Goal: Browse casually: Explore the website without a specific task or goal

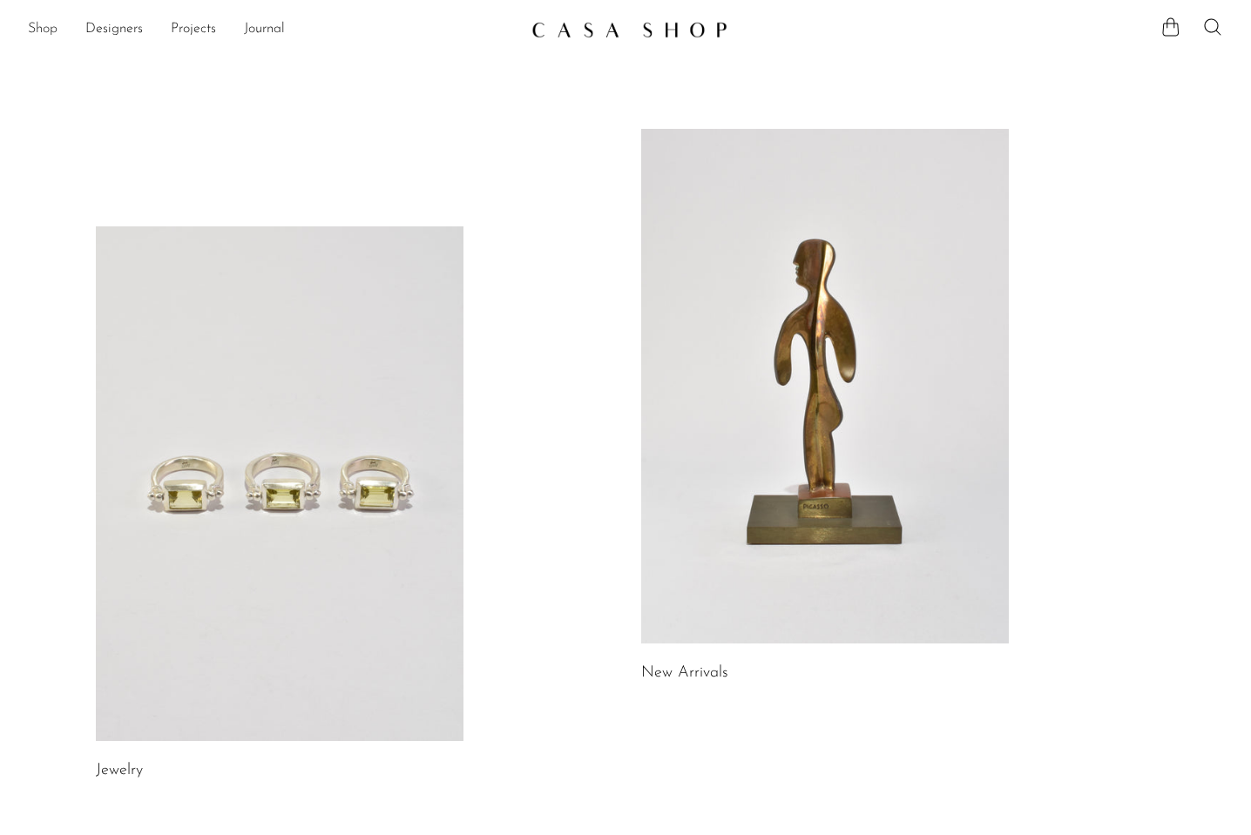
click at [47, 30] on link "Shop" at bounding box center [43, 29] width 30 height 23
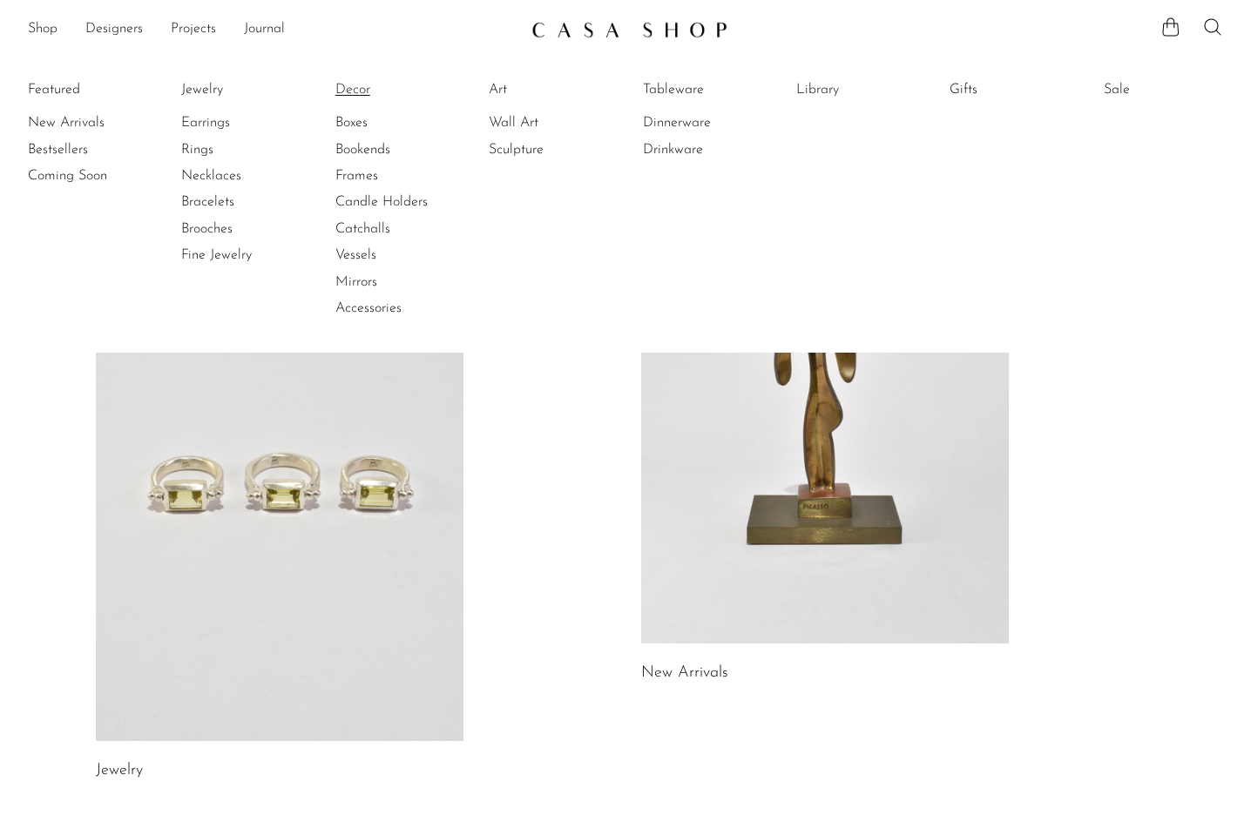
click at [354, 89] on link "Decor" at bounding box center [400, 89] width 131 height 19
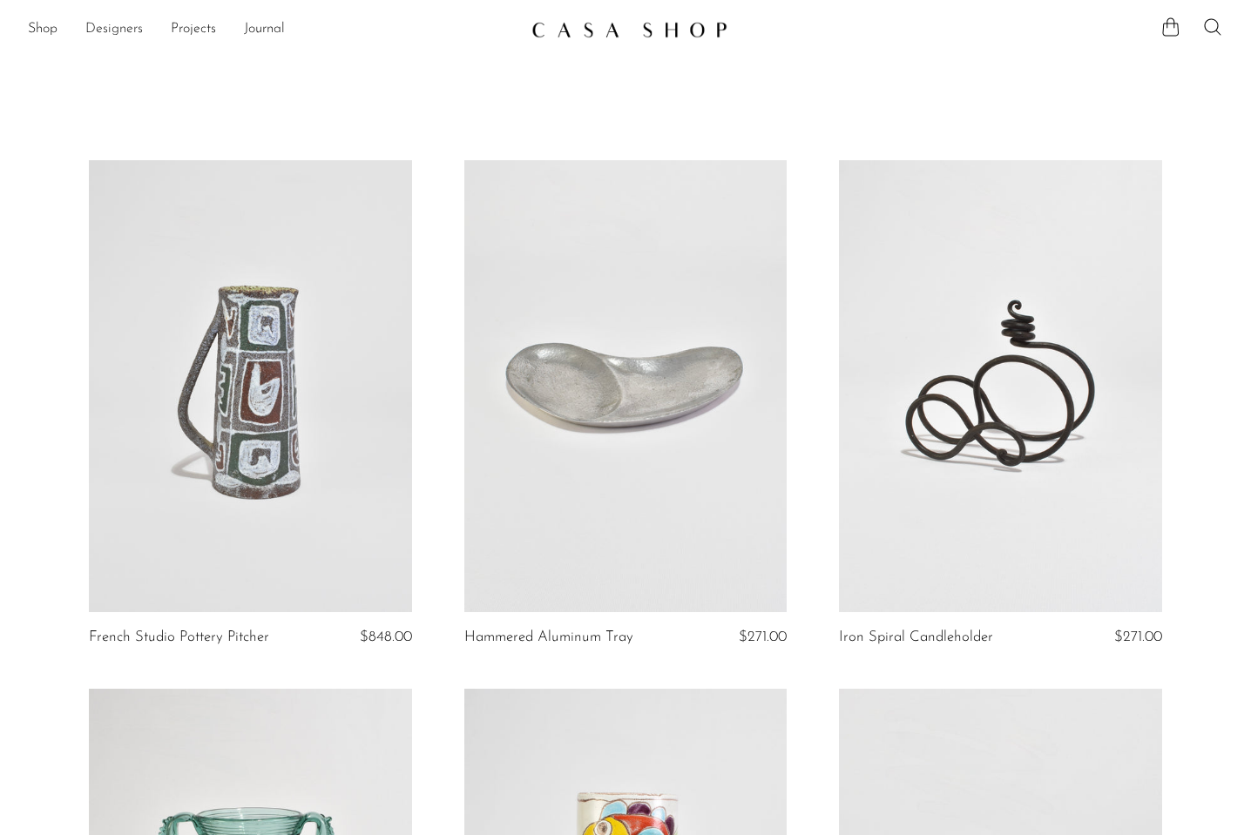
click at [111, 30] on link "Designers" at bounding box center [113, 29] width 57 height 23
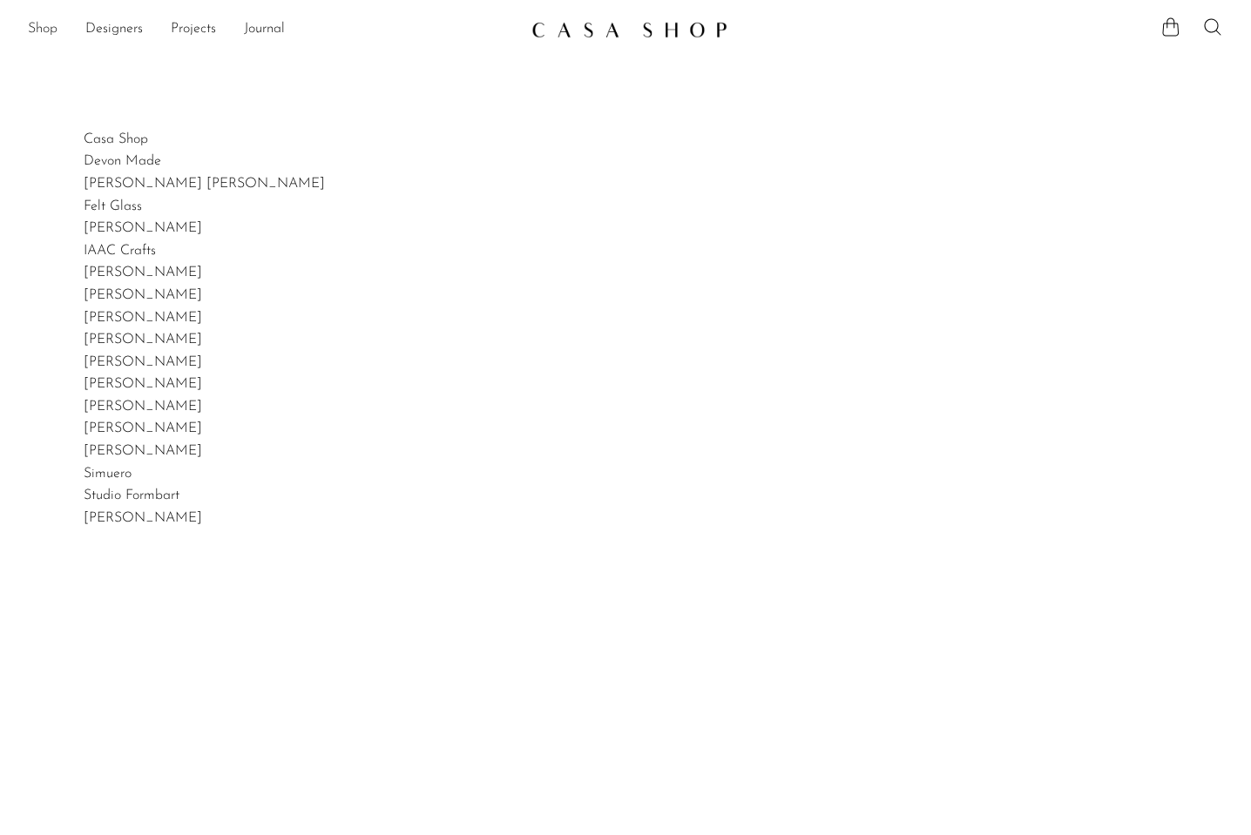
click at [44, 28] on link "Shop" at bounding box center [43, 29] width 30 height 23
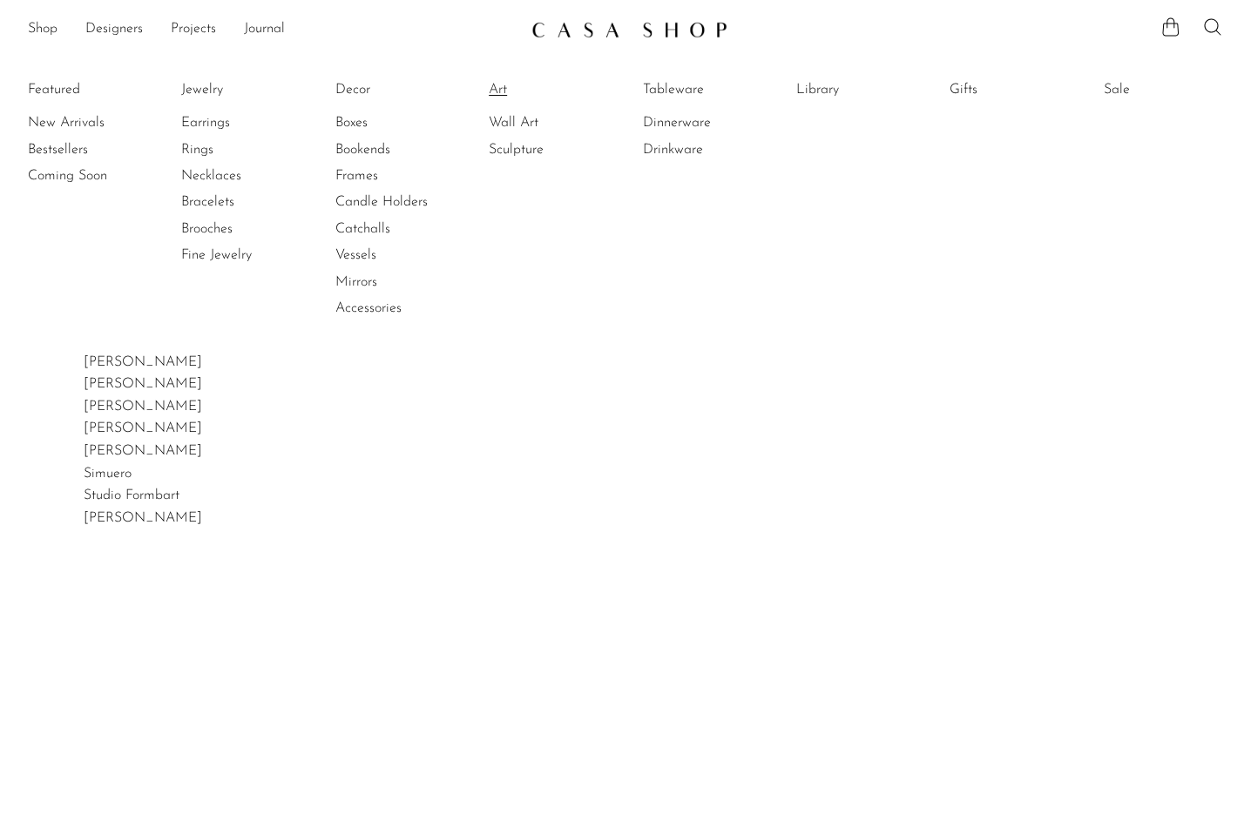
click at [502, 84] on link "Art" at bounding box center [554, 89] width 131 height 19
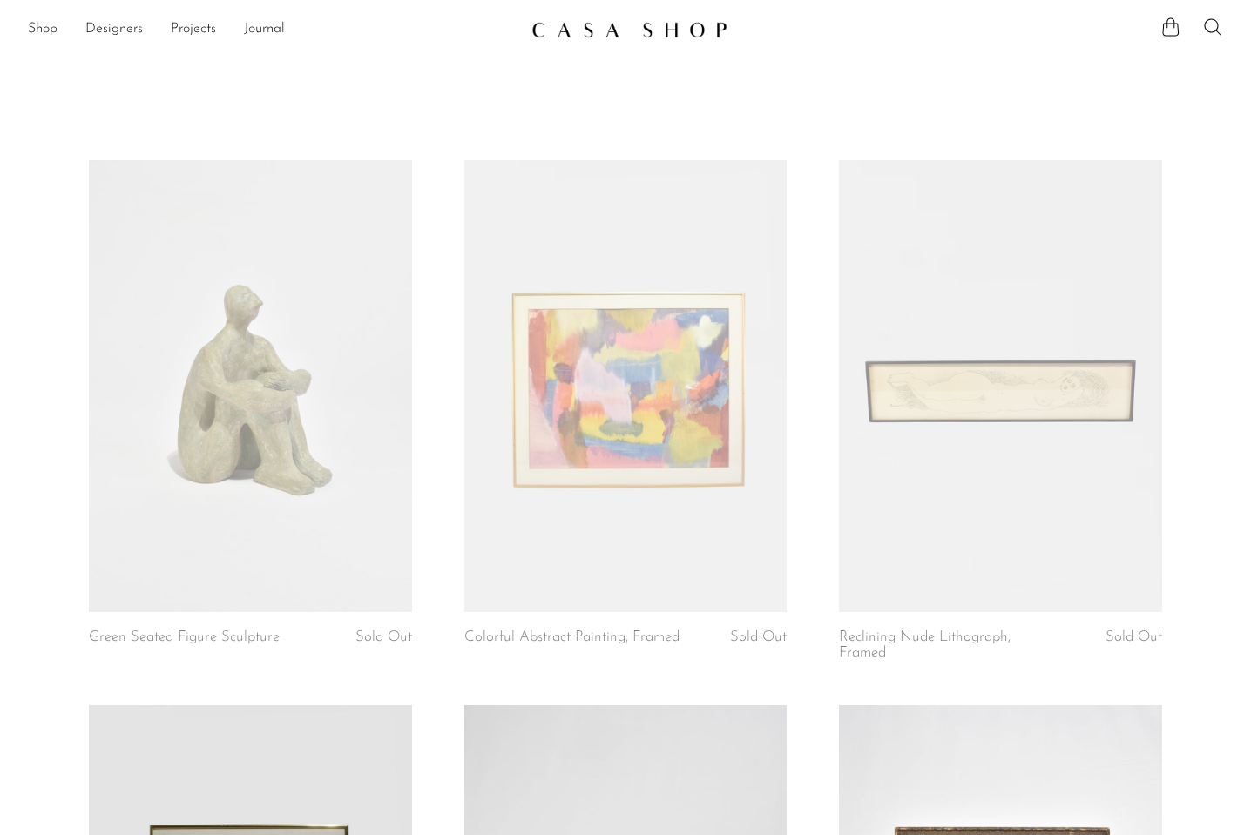
click at [600, 32] on img at bounding box center [629, 29] width 196 height 17
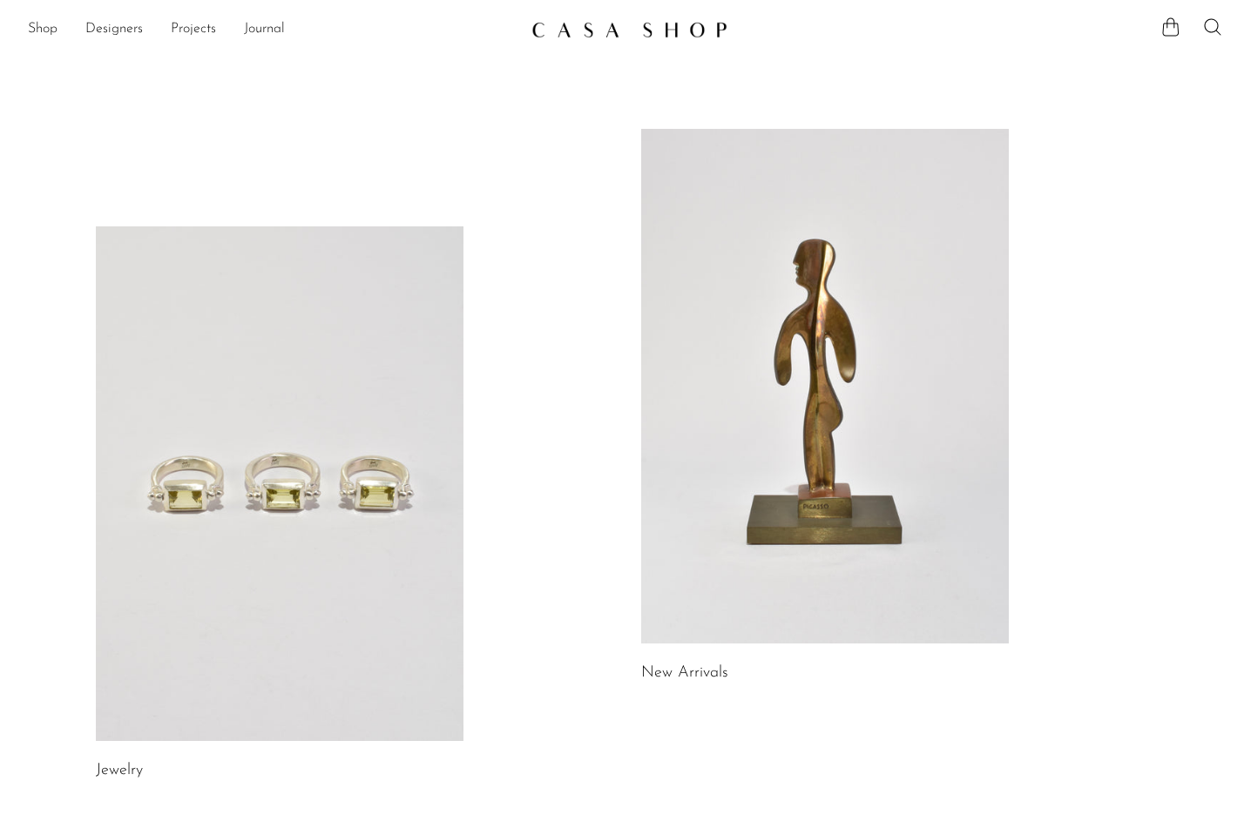
click at [808, 473] on link at bounding box center [825, 386] width 368 height 515
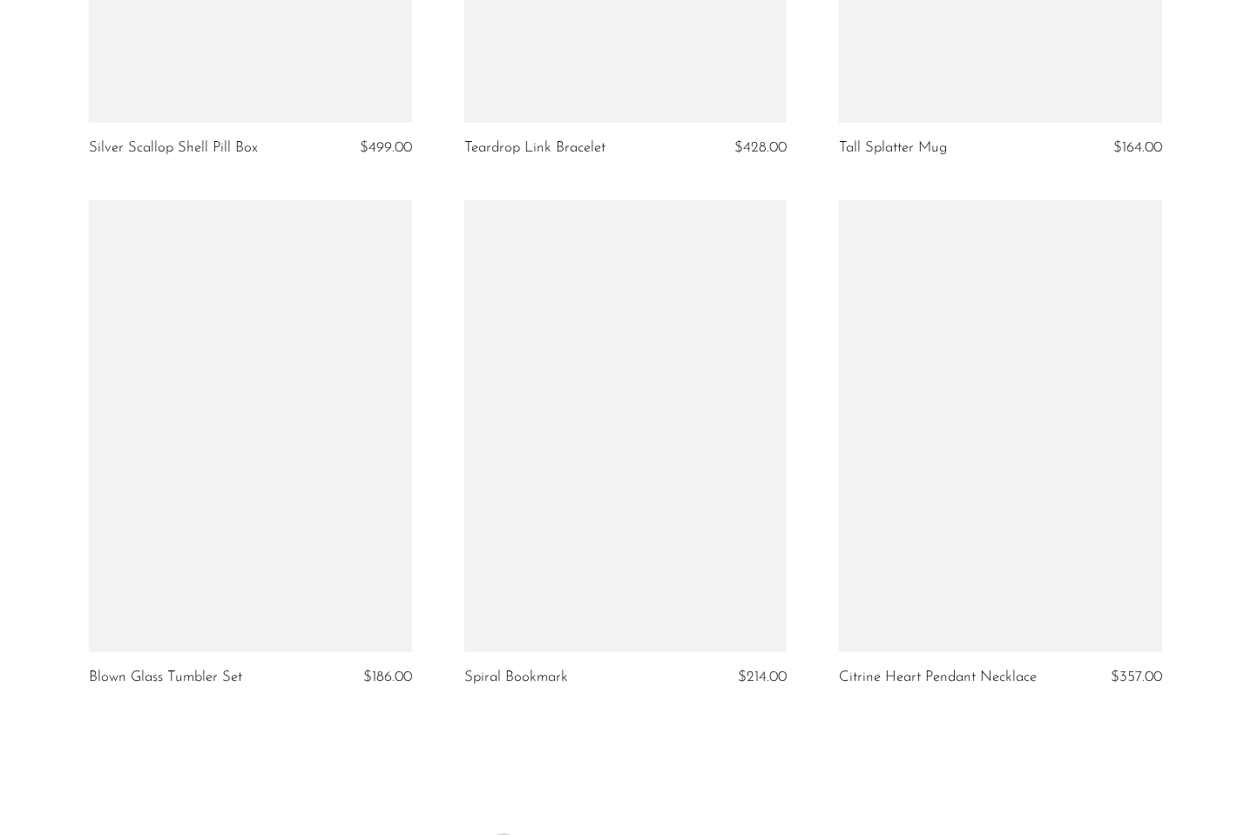
scroll to position [6077, 0]
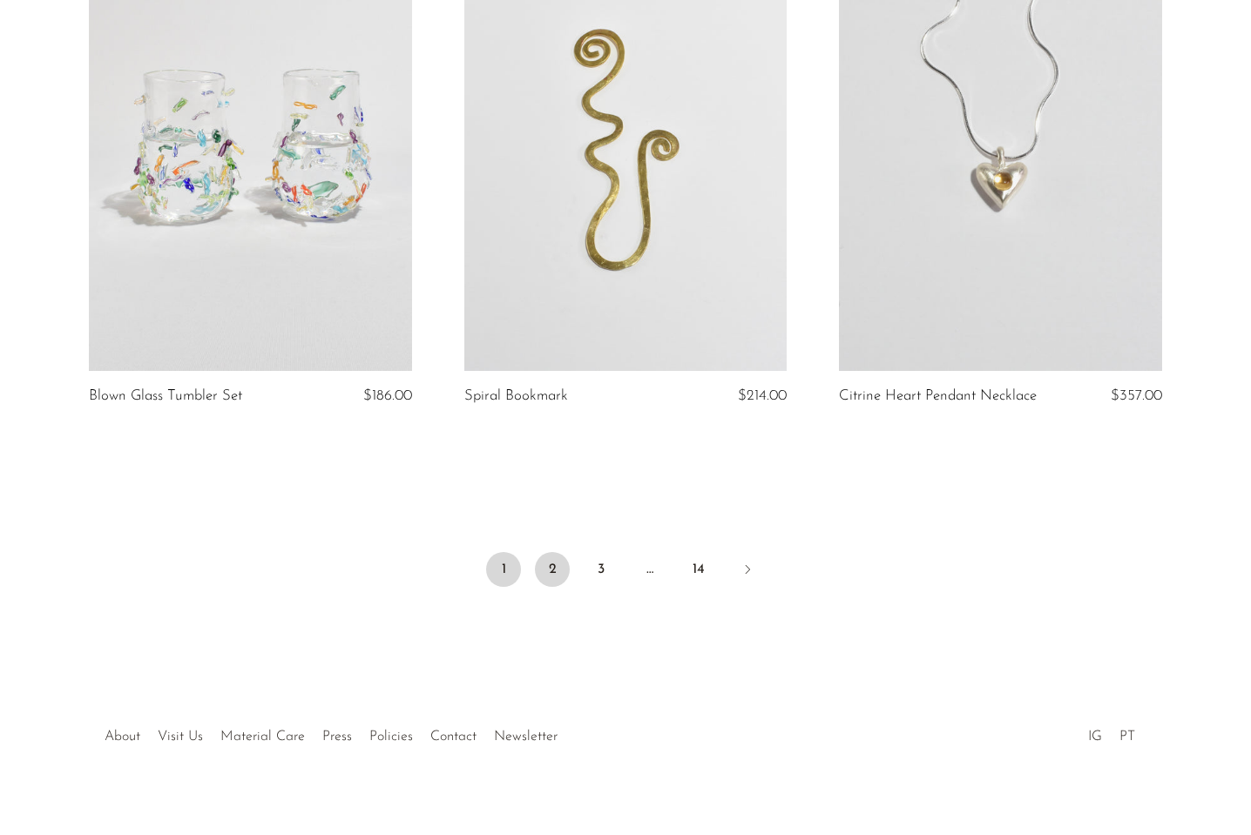
click at [557, 566] on link "2" at bounding box center [552, 569] width 35 height 35
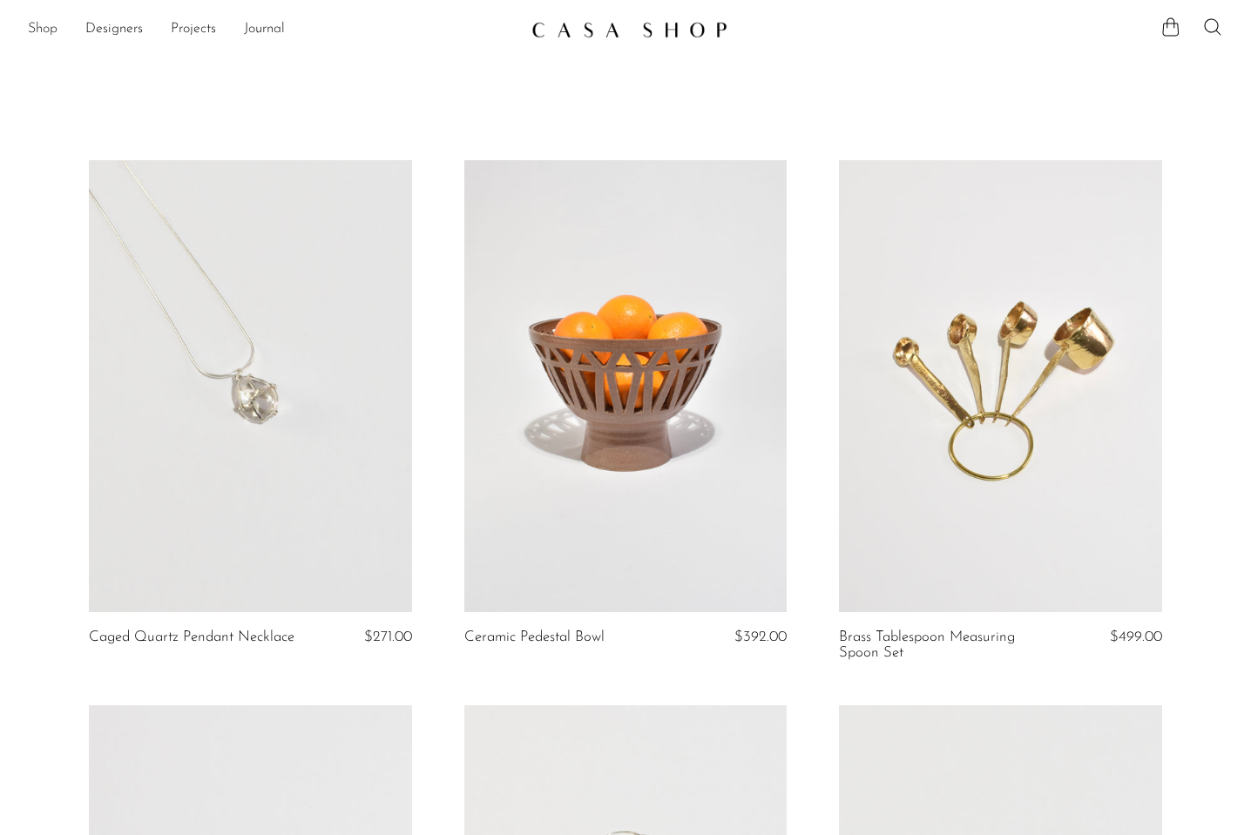
click at [44, 20] on link "Shop" at bounding box center [43, 29] width 30 height 23
click at [45, 32] on link "Shop" at bounding box center [43, 29] width 30 height 23
click at [49, 31] on link "Shop" at bounding box center [43, 29] width 30 height 23
